Goal: Information Seeking & Learning: Learn about a topic

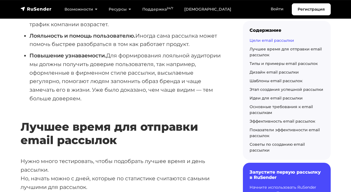
scroll to position [187, 0]
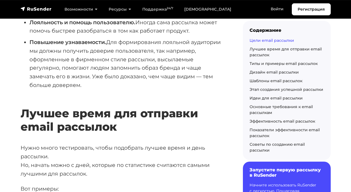
click at [259, 177] on h6 "Запустите первую рассылку в RuSender" at bounding box center [287, 172] width 75 height 11
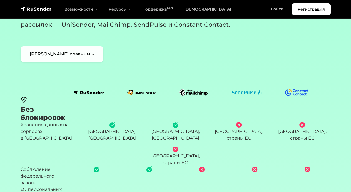
scroll to position [96, 0]
